Goal: Task Accomplishment & Management: Complete application form

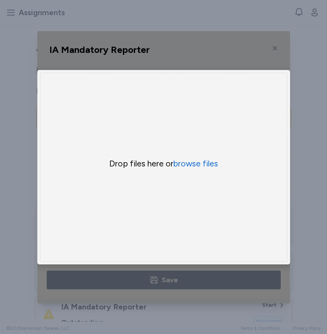
scroll to position [116, 0]
click at [149, 148] on div "Drop files here or browse files" at bounding box center [163, 167] width 247 height 189
click at [189, 166] on button "browse files" at bounding box center [195, 163] width 45 height 11
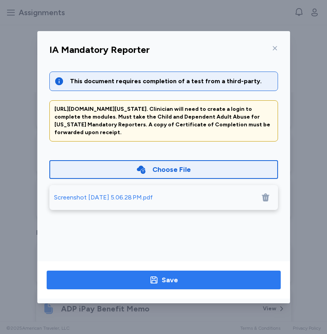
click at [193, 283] on span "Save" at bounding box center [164, 280] width 222 height 11
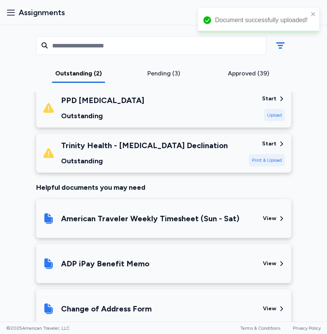
click at [152, 68] on div "Outstanding (2) Pending (3) Approved (39)" at bounding box center [164, 58] width 268 height 67
click at [155, 75] on div "Pending (3)" at bounding box center [163, 73] width 79 height 9
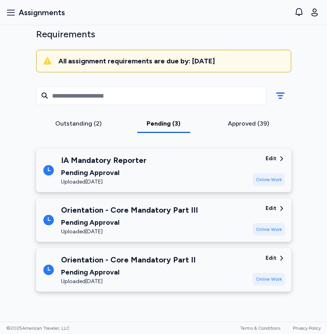
click at [118, 172] on div "Pending Approval" at bounding box center [104, 172] width 86 height 11
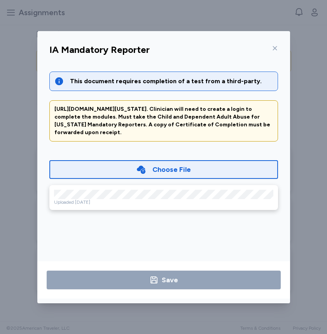
click at [276, 45] on icon at bounding box center [275, 48] width 6 height 6
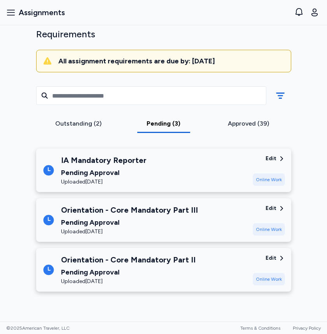
scroll to position [0, 0]
click at [99, 124] on div "Outstanding (2)" at bounding box center [78, 123] width 79 height 9
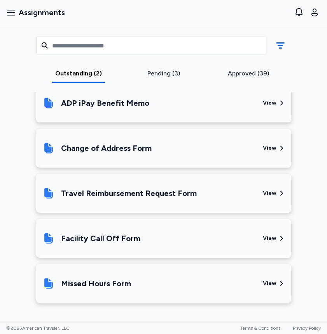
scroll to position [277, 0]
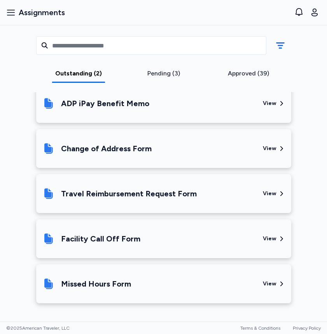
click at [157, 254] on div "Facility Call Off Form View" at bounding box center [163, 238] width 255 height 39
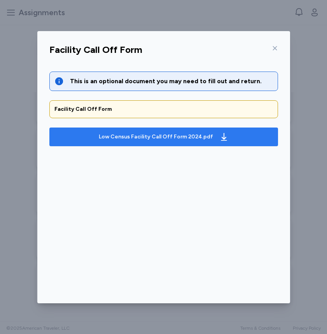
click at [120, 133] on div "Low Census Facility Call Off Form 2024.pdf" at bounding box center [156, 137] width 114 height 8
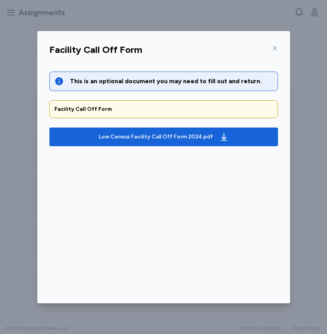
click at [276, 51] on icon at bounding box center [275, 48] width 6 height 6
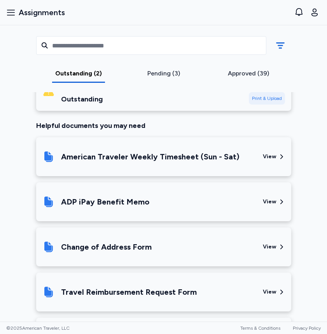
scroll to position [202, 0]
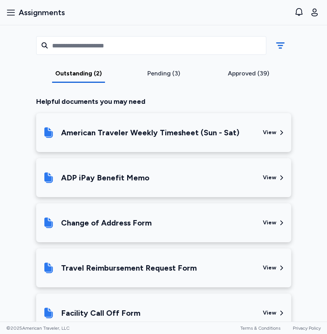
click at [128, 141] on div "American Traveler Weekly Timesheet (Sun - Sat)" at bounding box center [149, 132] width 214 height 26
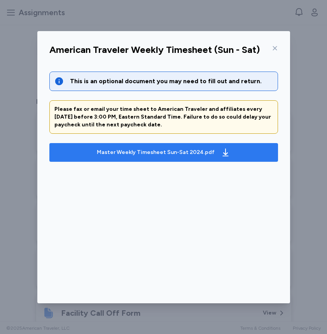
click at [120, 151] on div "Master Weekly Timesheet Sun-Sat 2024.pdf" at bounding box center [156, 153] width 118 height 8
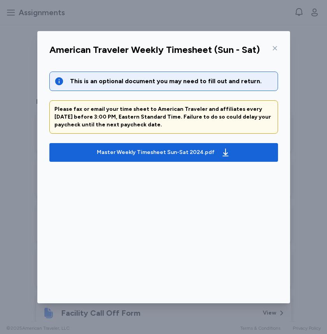
click at [275, 44] on div at bounding box center [273, 48] width 9 height 12
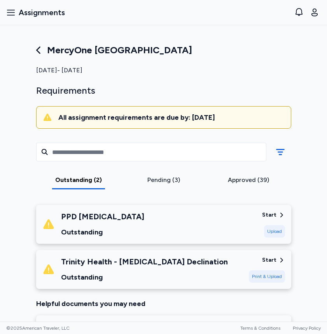
scroll to position [0, 0]
click at [162, 190] on div "Outstanding (2) Pending (3) Approved (39)" at bounding box center [164, 165] width 268 height 67
click at [248, 182] on div "Approved (39)" at bounding box center [248, 179] width 79 height 9
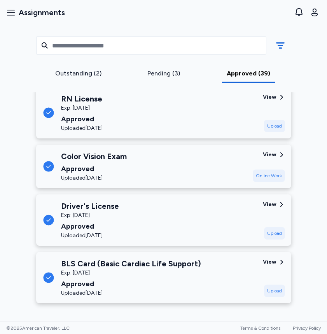
click at [139, 235] on div "Driver's License Exp: [DATE] Approved Uploaded [DATE]" at bounding box center [149, 220] width 214 height 39
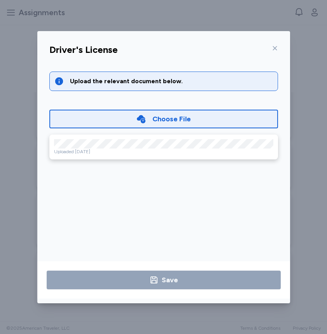
click at [278, 45] on div "Driver's License" at bounding box center [163, 52] width 241 height 20
click at [276, 46] on icon at bounding box center [275, 48] width 6 height 6
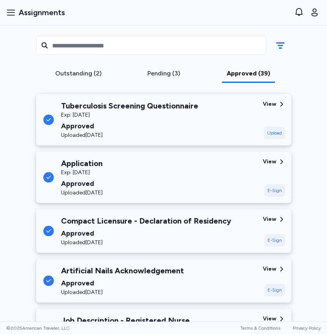
scroll to position [1554, 0]
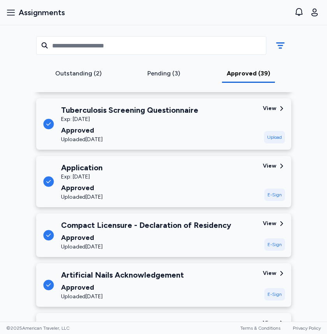
click at [158, 227] on div "Compact Licensure - Declaration of Residency" at bounding box center [146, 225] width 170 height 11
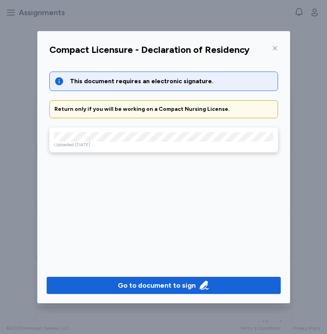
click at [275, 47] on icon at bounding box center [275, 48] width 6 height 6
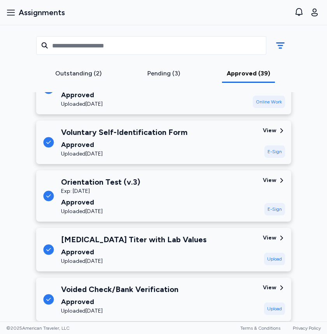
click at [79, 77] on div "Outstanding (2)" at bounding box center [78, 73] width 79 height 9
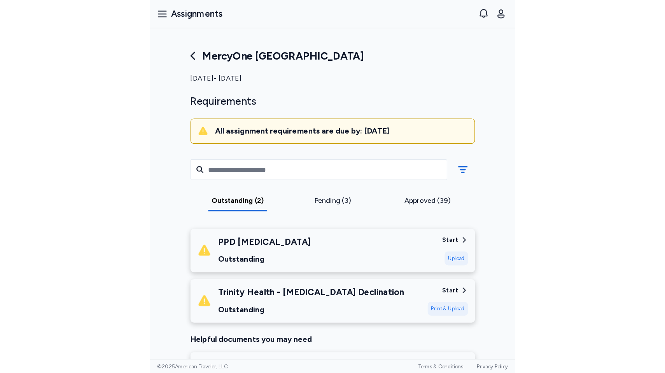
scroll to position [0, 0]
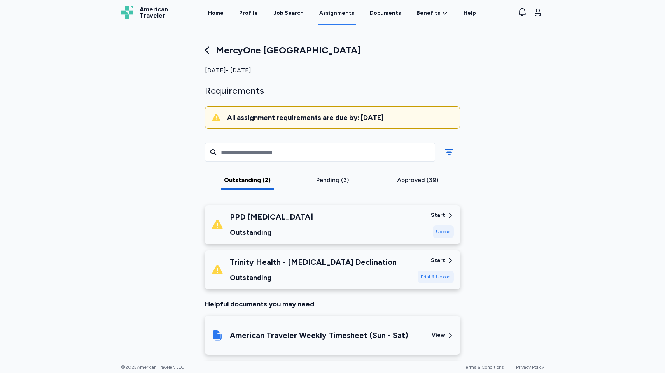
click at [327, 187] on div "Approved (39)" at bounding box center [417, 182] width 85 height 14
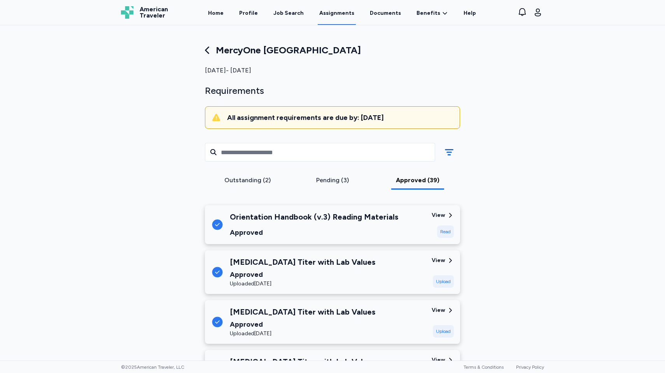
click at [317, 183] on div "Pending (3)" at bounding box center [332, 179] width 79 height 9
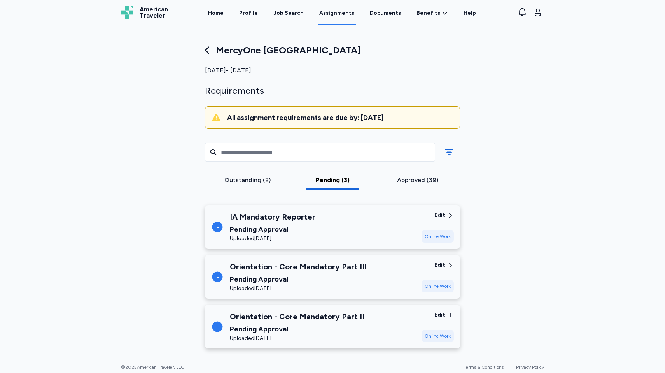
click at [311, 229] on div "Pending Approval" at bounding box center [273, 229] width 86 height 11
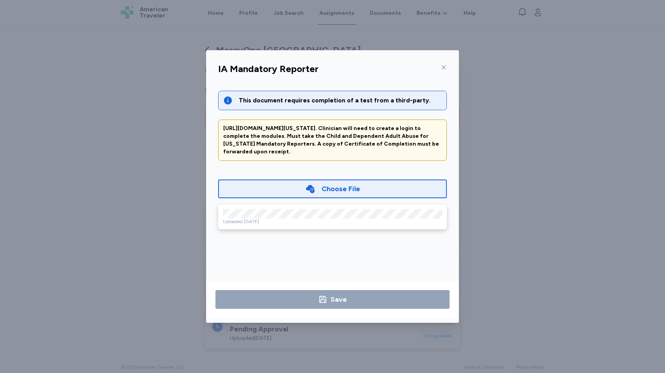
click at [320, 189] on div "Choose File" at bounding box center [332, 188] width 55 height 11
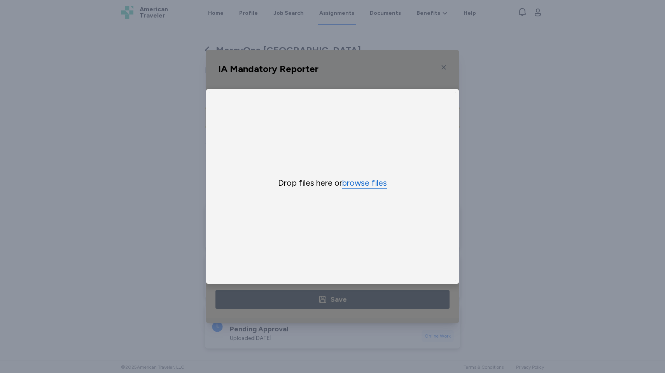
click at [327, 180] on button "browse files" at bounding box center [364, 182] width 45 height 11
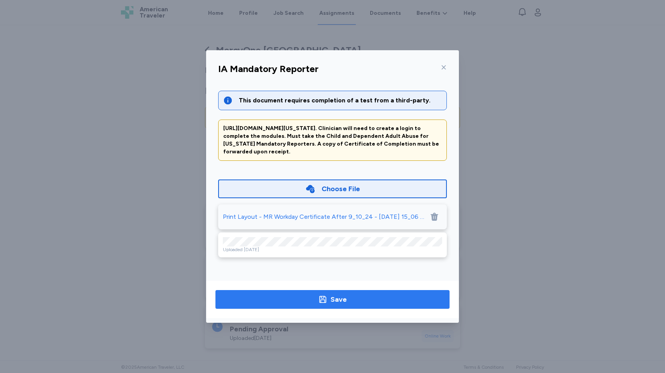
click at [322, 295] on icon "button" at bounding box center [322, 298] width 9 height 9
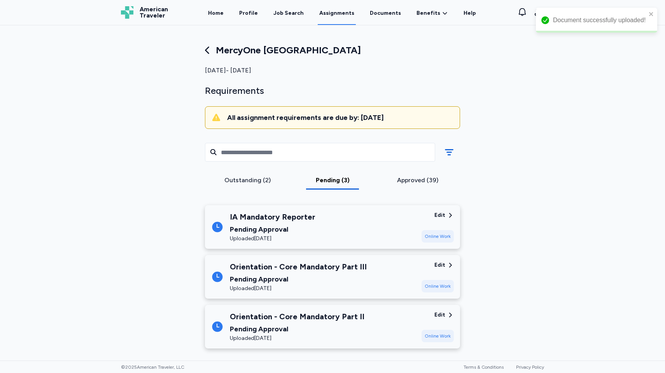
click at [249, 183] on div "Outstanding (2)" at bounding box center [247, 179] width 79 height 9
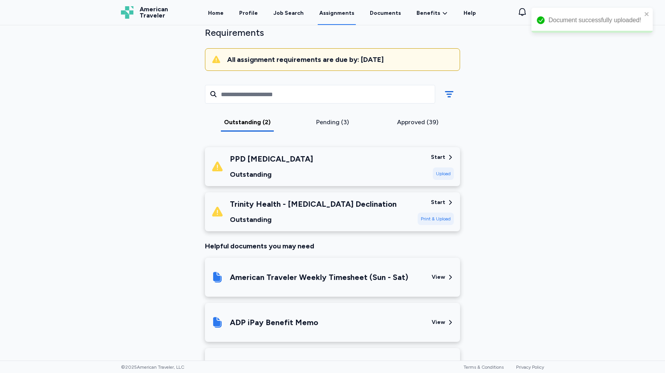
click at [327, 124] on div "Pending (3)" at bounding box center [332, 121] width 79 height 9
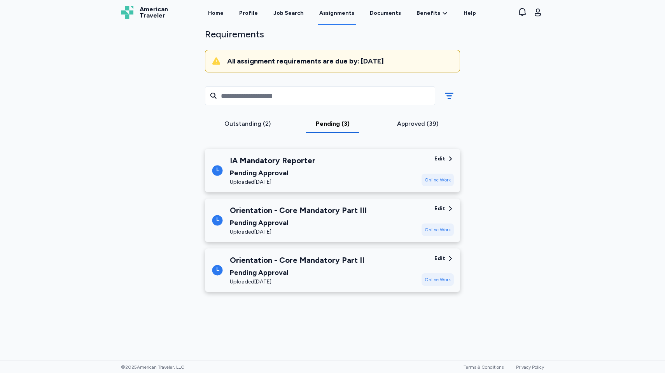
scroll to position [56, 0]
click at [303, 161] on div "IA Mandatory Reporter" at bounding box center [273, 160] width 86 height 11
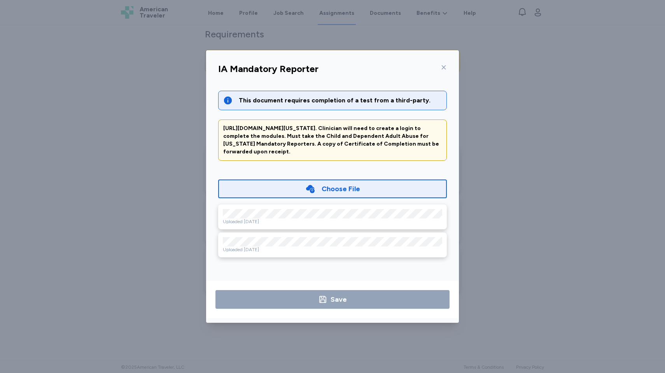
click at [137, 147] on div "IA Mandatory Reporter This document requires completion of a test from a third-…" at bounding box center [332, 186] width 665 height 373
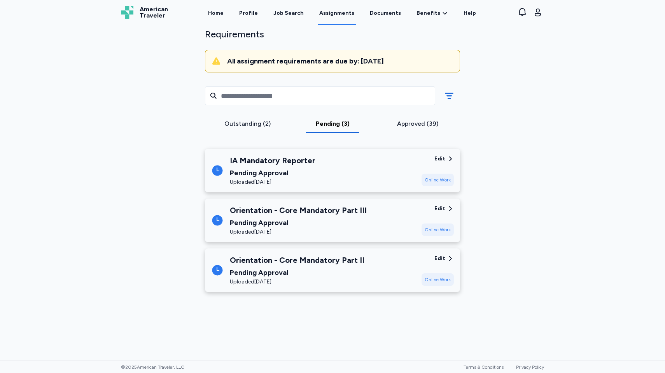
scroll to position [0, 0]
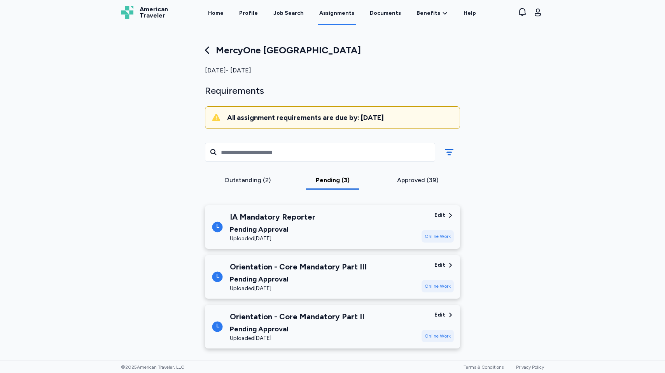
click at [231, 174] on div "Outstanding (2) Pending (3) Approved (39)" at bounding box center [333, 165] width 268 height 67
click at [236, 177] on div "Outstanding (2)" at bounding box center [247, 179] width 79 height 9
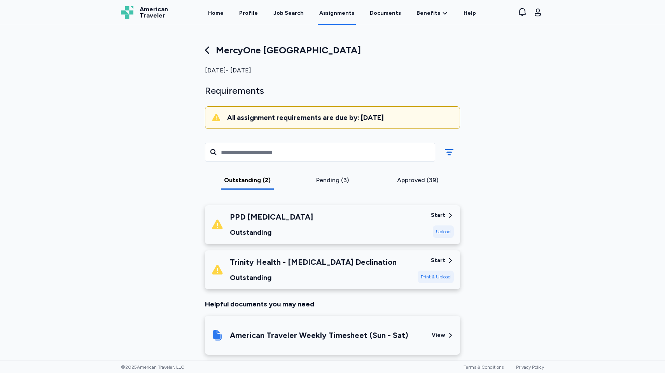
drag, startPoint x: 465, startPoint y: 0, endPoint x: 177, endPoint y: -11, distance: 288.0
click at [177, 0] on html "Open sidebar Assignments American Traveler American Traveler Home Profile Job S…" at bounding box center [332, 186] width 665 height 373
click at [175, 0] on html "Open sidebar Assignments American Traveler American Traveler Home Profile Job S…" at bounding box center [332, 186] width 665 height 373
click at [184, 0] on html "Open sidebar Assignments American Traveler American Traveler Home Profile Job S…" at bounding box center [332, 186] width 665 height 373
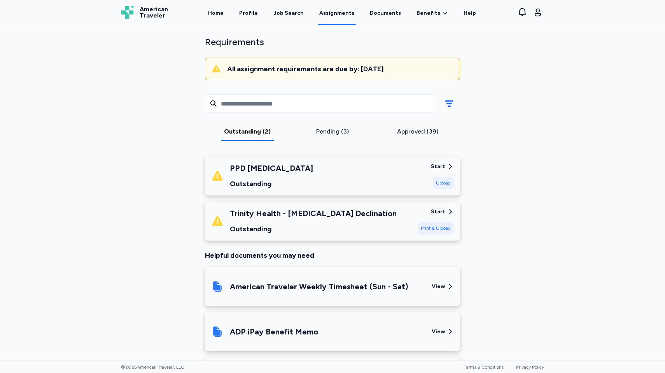
scroll to position [58, 0]
